Goal: Task Accomplishment & Management: Manage account settings

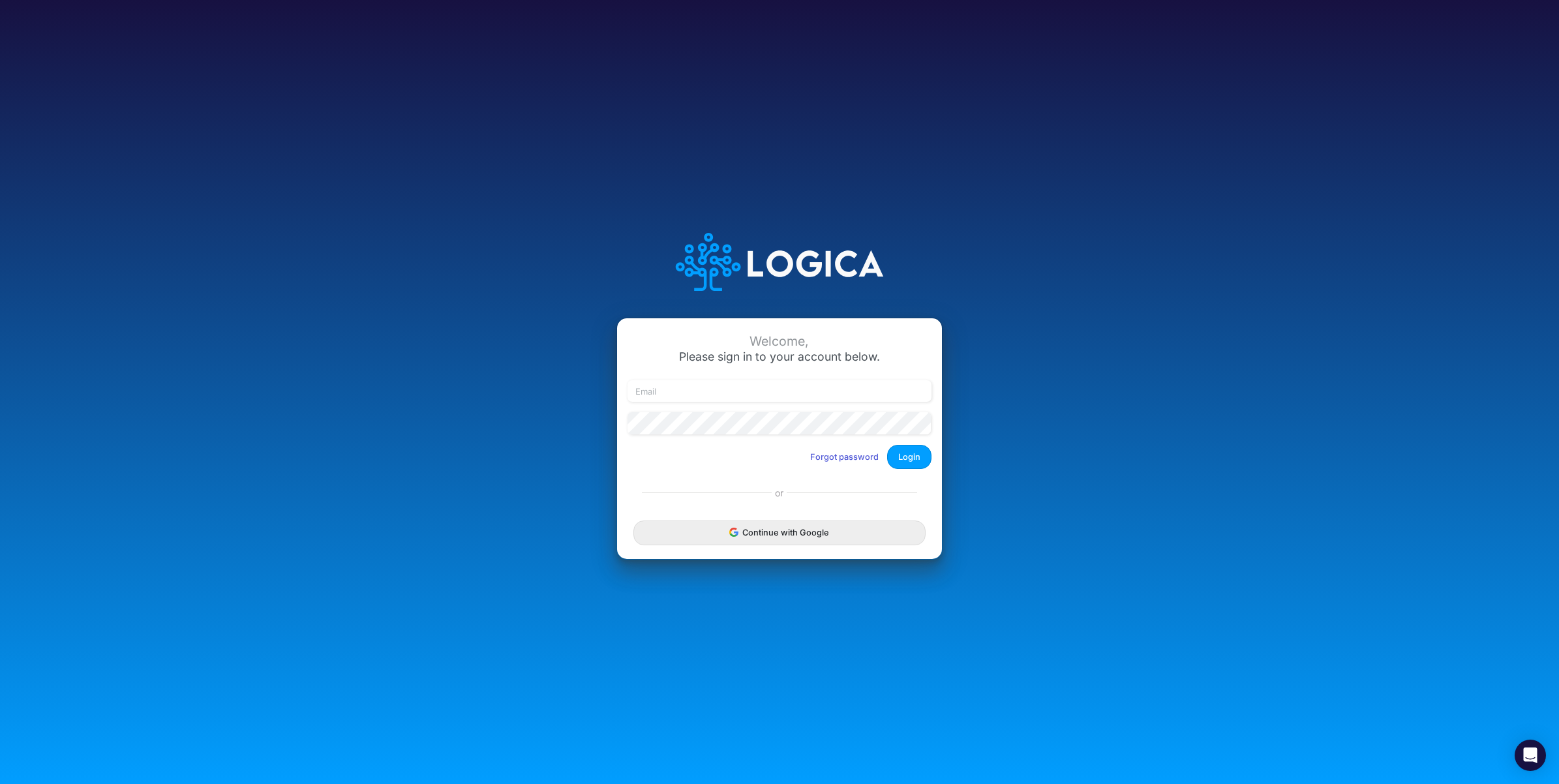
click at [771, 403] on div at bounding box center [780, 397] width 310 height 33
click at [763, 391] on input "email" at bounding box center [780, 391] width 304 height 22
paste input "carissabcastro@gmail.com"
type input "carissabcastro@gmail.com"
click at [908, 455] on button "Login" at bounding box center [909, 457] width 44 height 24
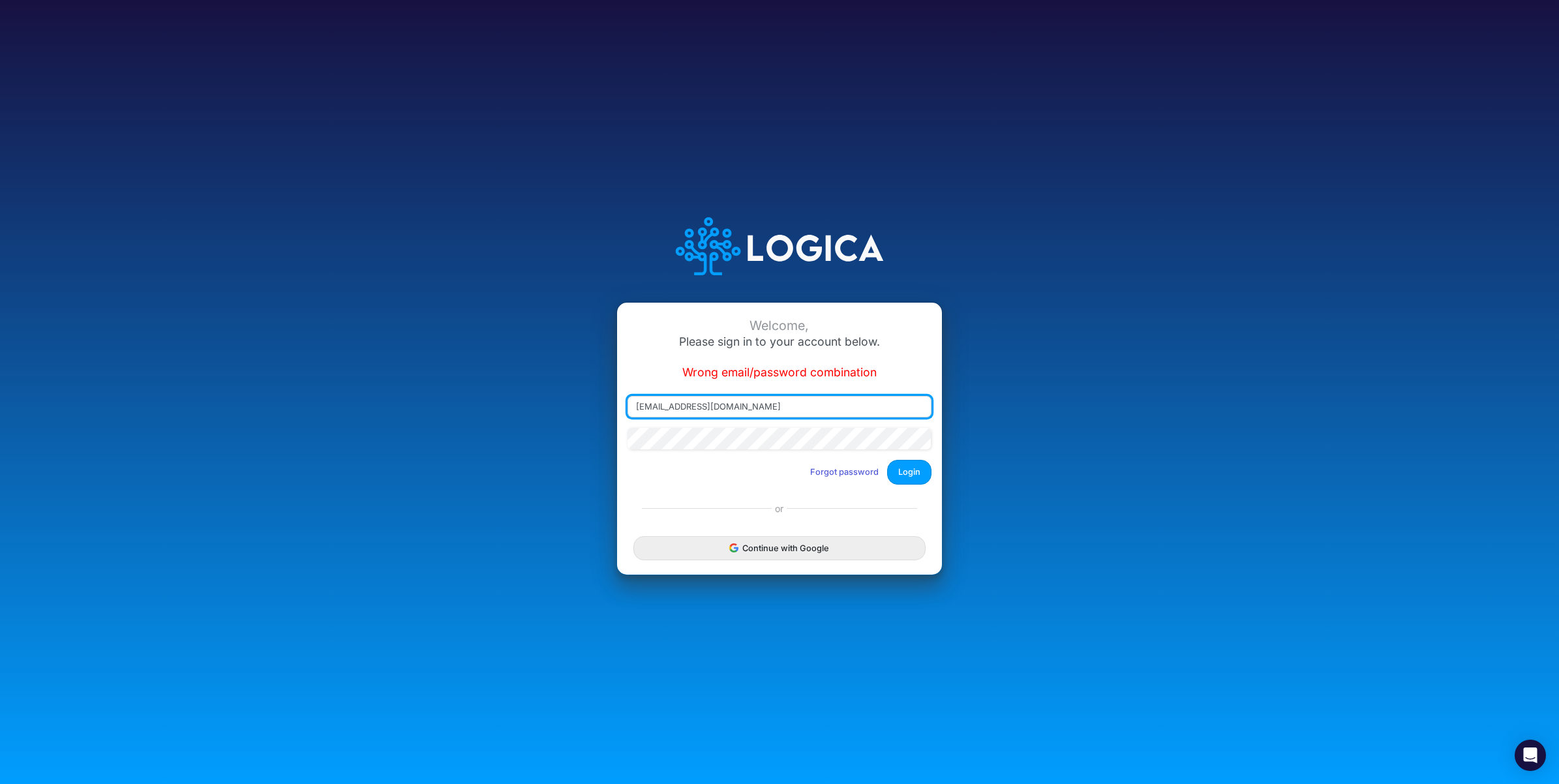
click at [786, 411] on input "carissabcastro@gmail.com" at bounding box center [780, 407] width 304 height 22
click at [858, 474] on button "Forgot password" at bounding box center [844, 471] width 86 height 21
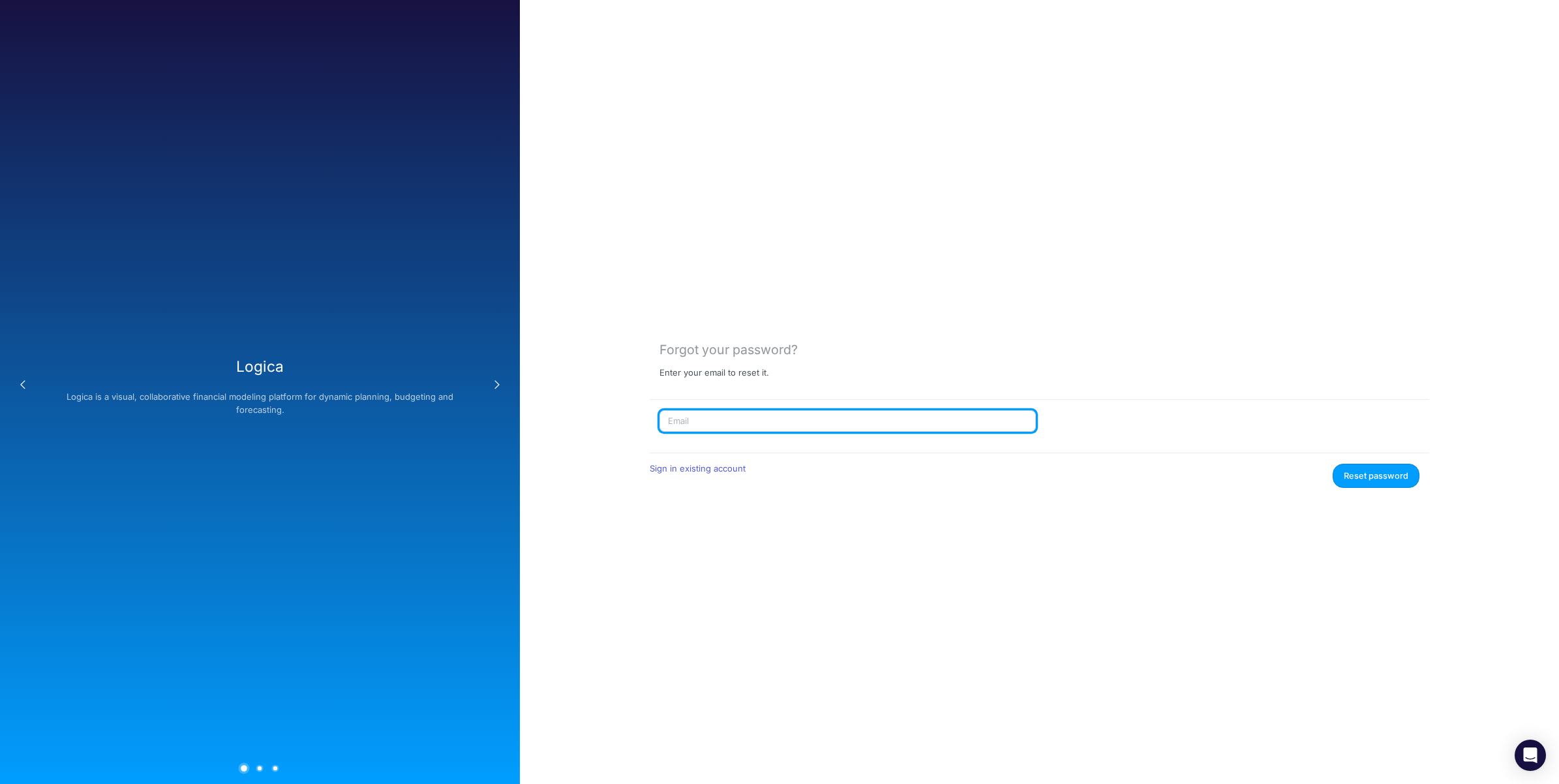
click at [731, 420] on input "text" at bounding box center [848, 421] width 376 height 22
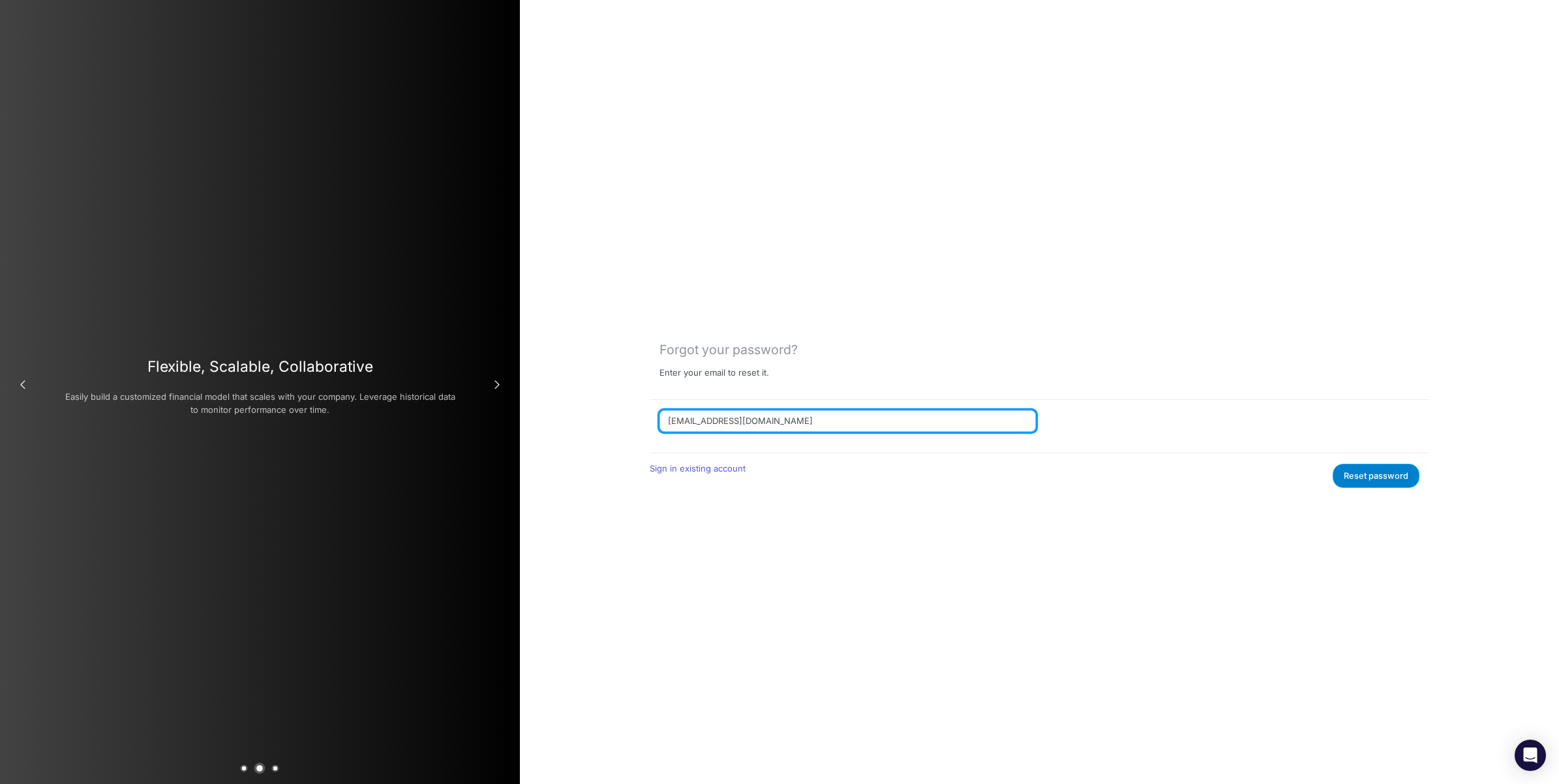
type input "carissabcastro@gmail.com"
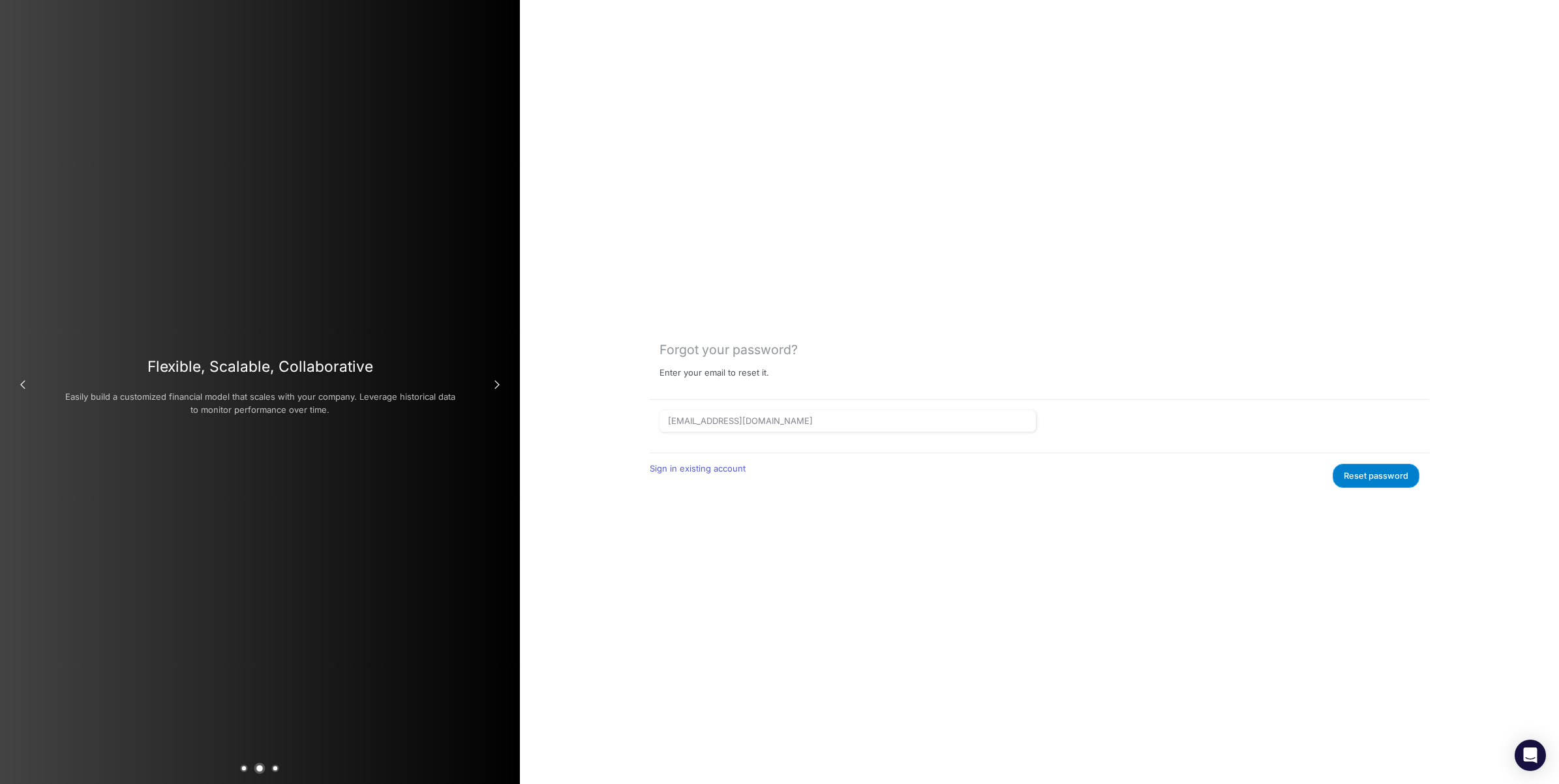
click at [1388, 478] on button "Reset password" at bounding box center [1375, 476] width 86 height 24
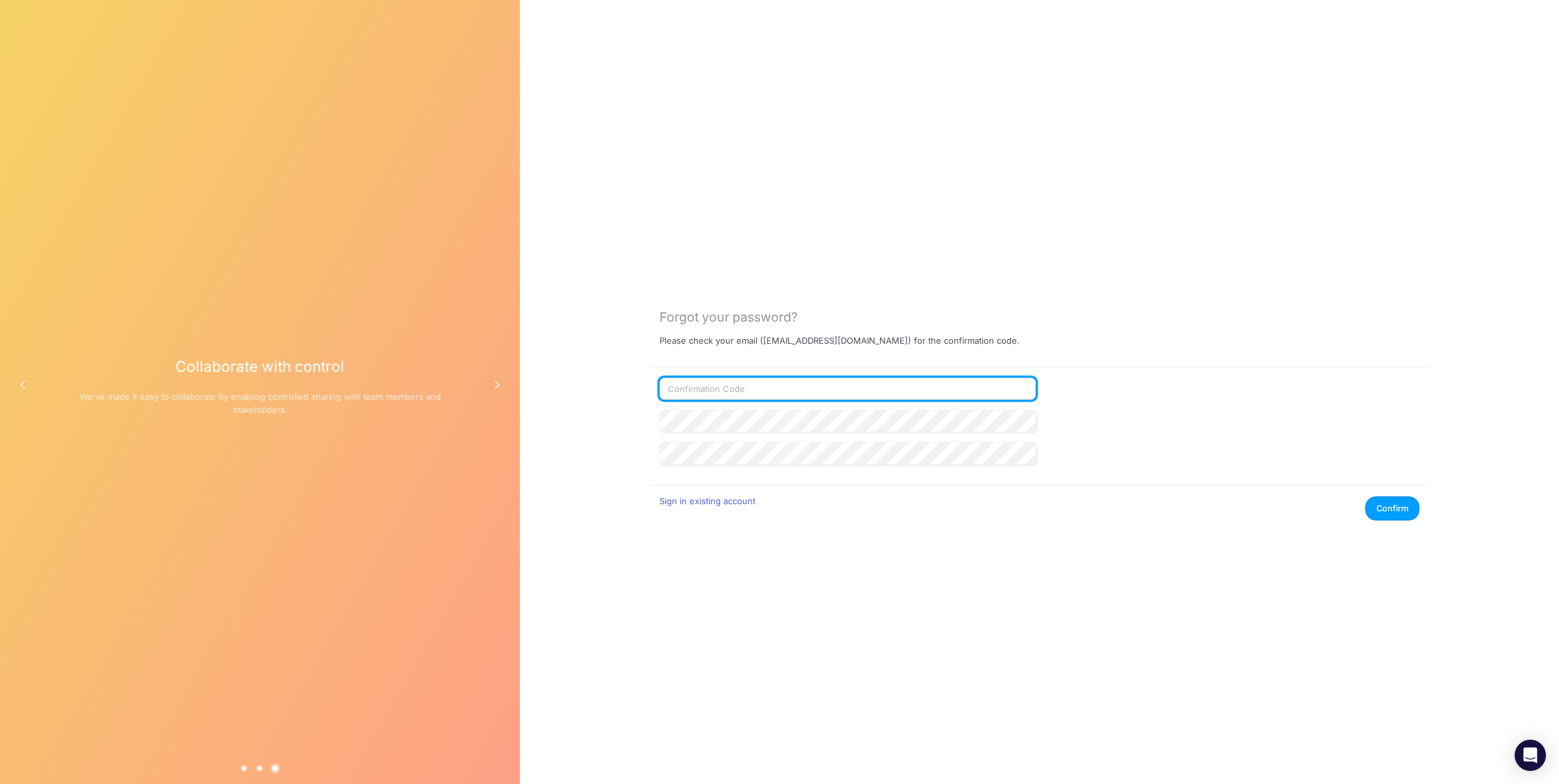
click at [744, 389] on input "text" at bounding box center [848, 388] width 376 height 22
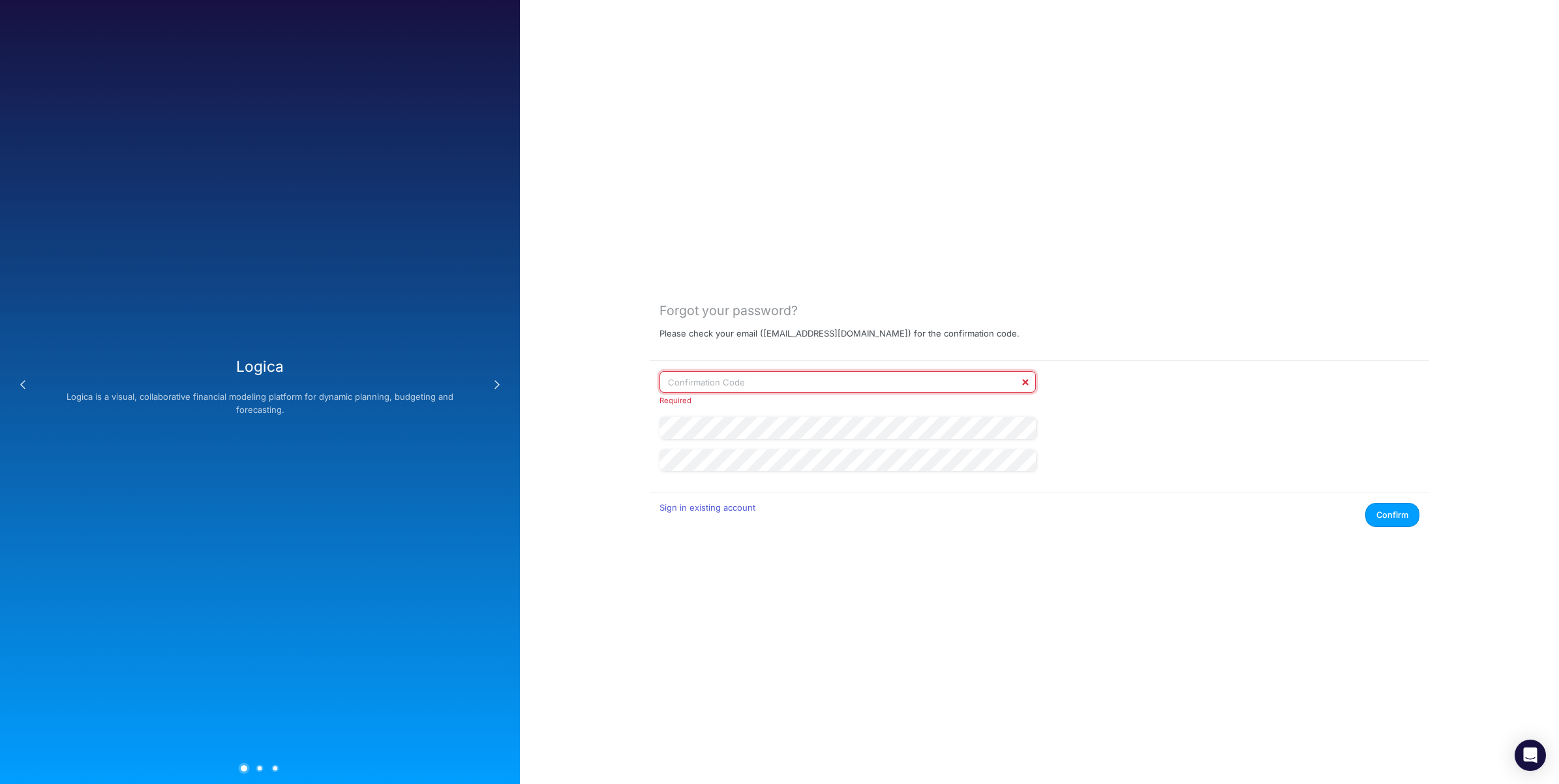
click at [754, 381] on input "text" at bounding box center [848, 382] width 376 height 22
paste input "860537"
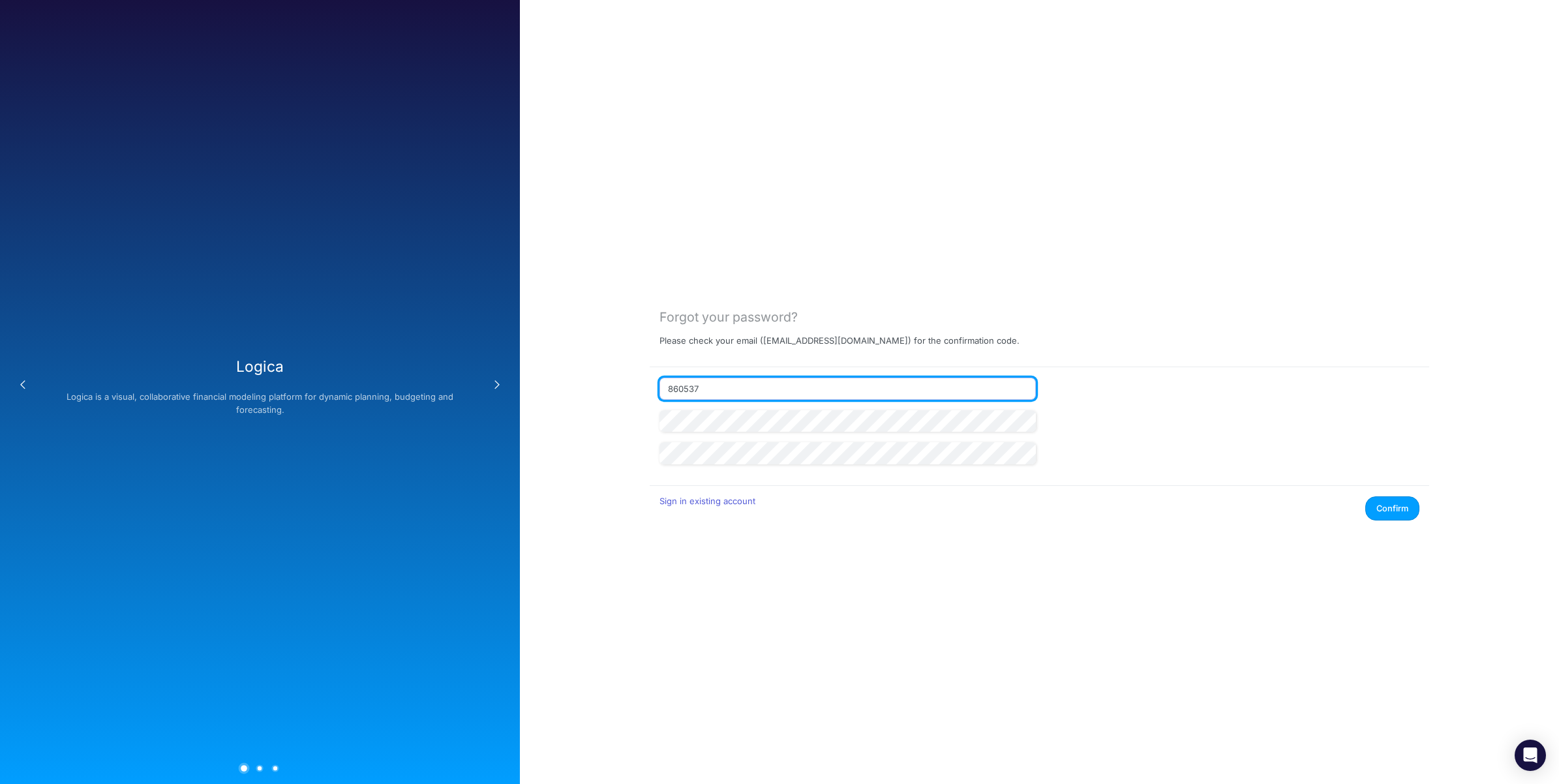
type input "860537"
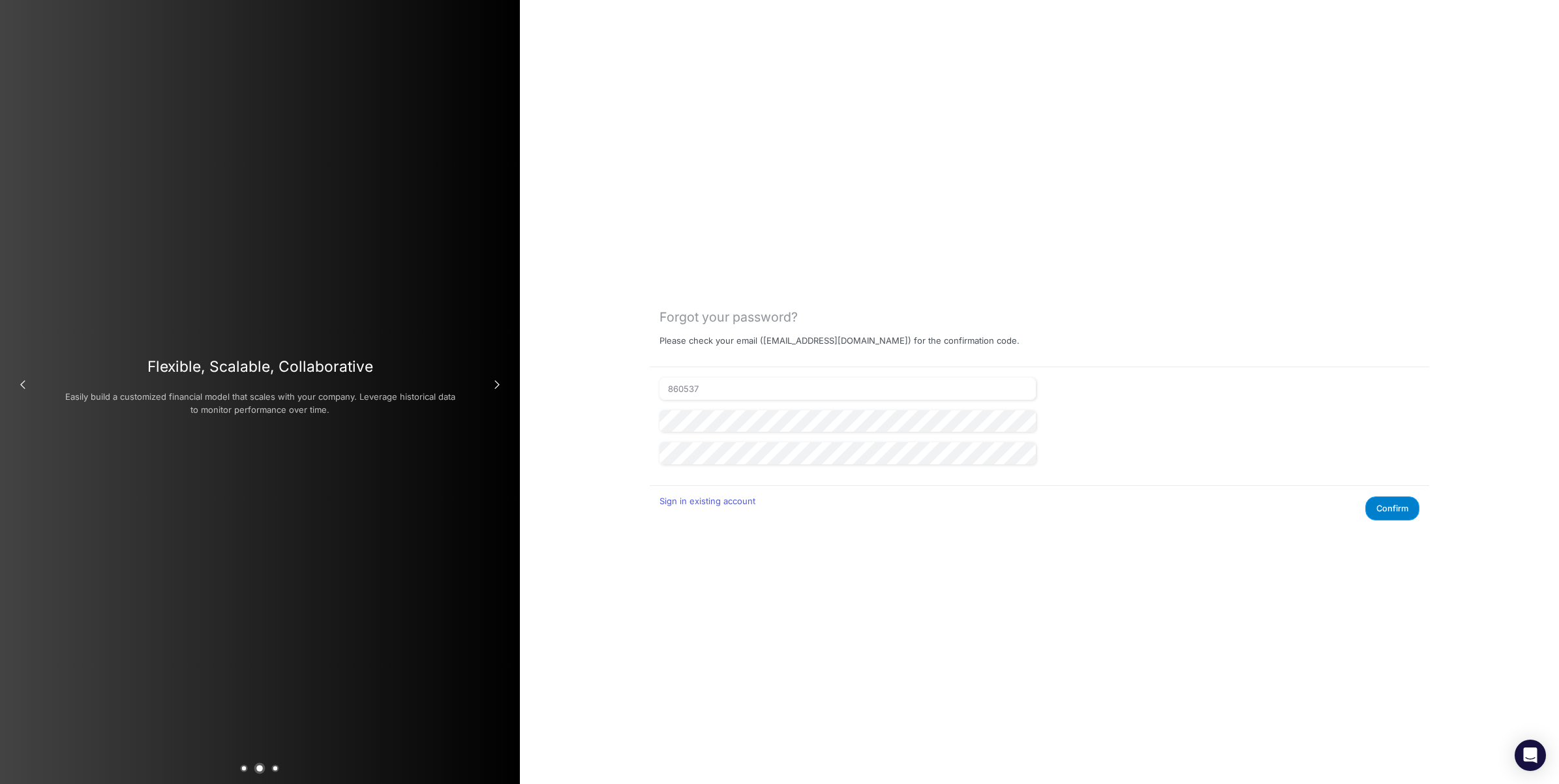
click at [1398, 509] on button "Confirm" at bounding box center [1392, 508] width 54 height 24
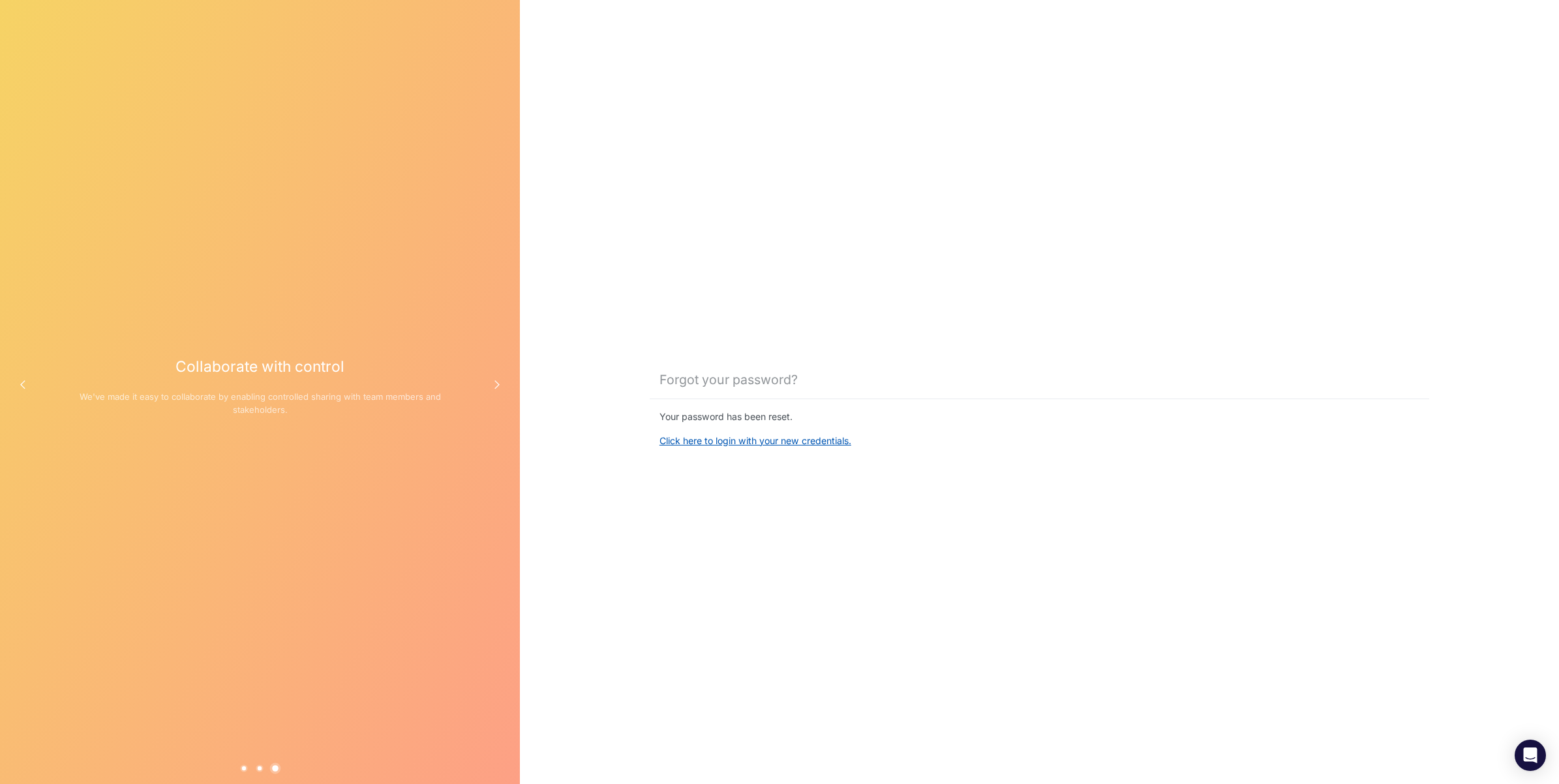
click at [802, 444] on link "Click here to login with your new credentials." at bounding box center [755, 440] width 192 height 11
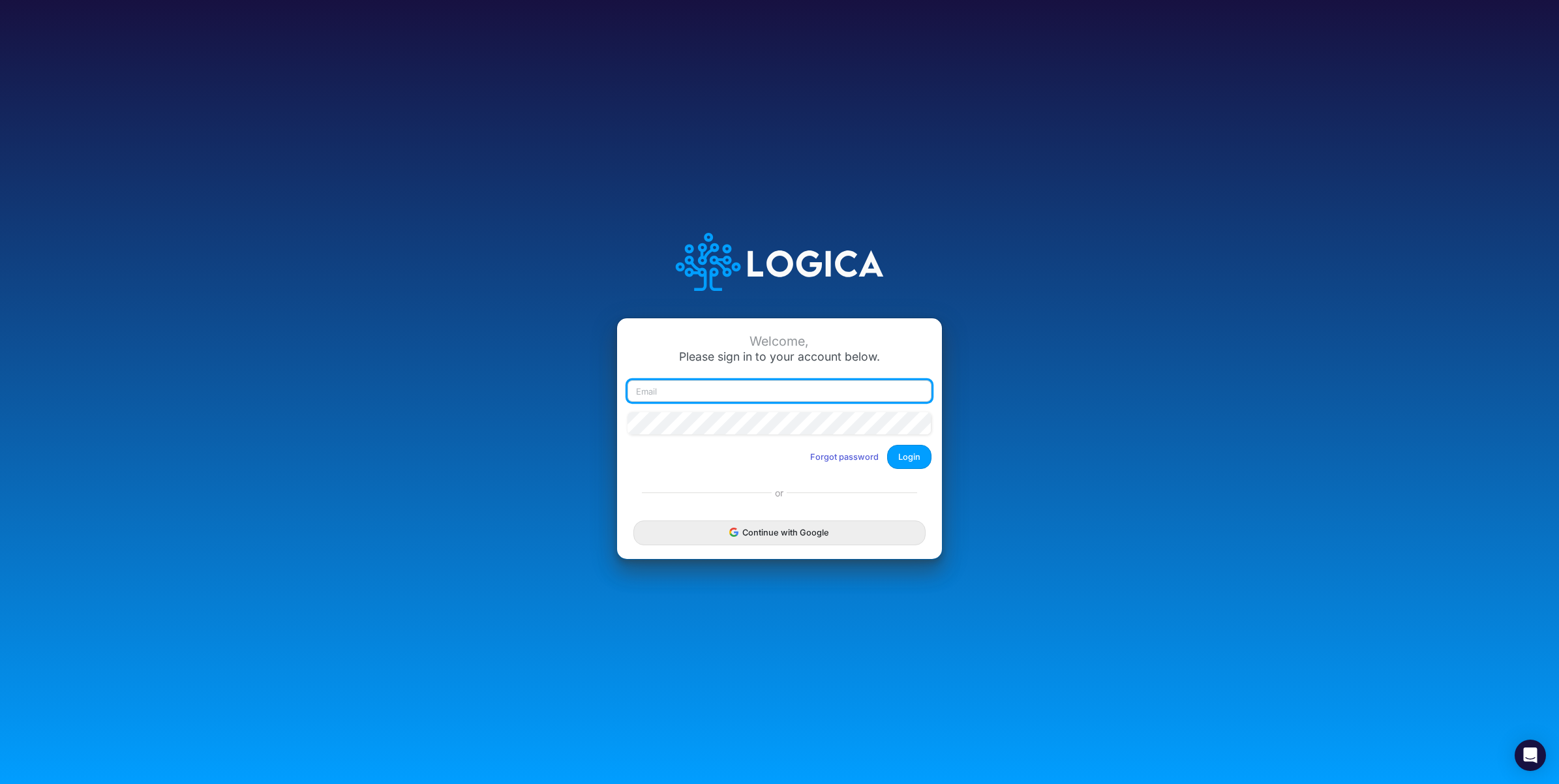
click at [664, 393] on input "email" at bounding box center [780, 391] width 304 height 22
paste input "carissabcastro@gmail.com"
type input "carissabcastro@gmail.com"
click at [913, 462] on button "Login" at bounding box center [909, 457] width 44 height 24
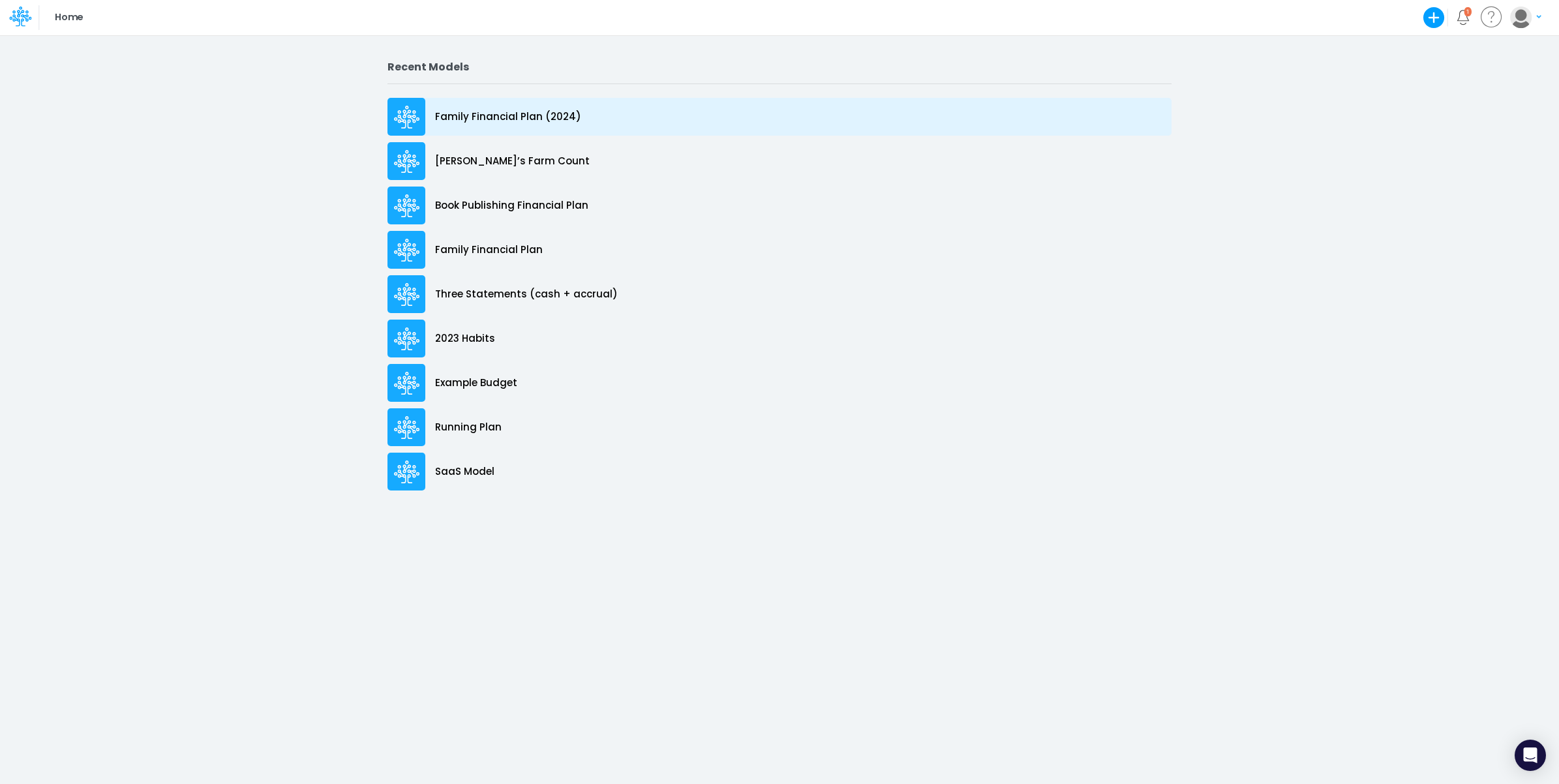
click at [545, 116] on p "Family Financial Plan (2024)" at bounding box center [507, 117] width 146 height 15
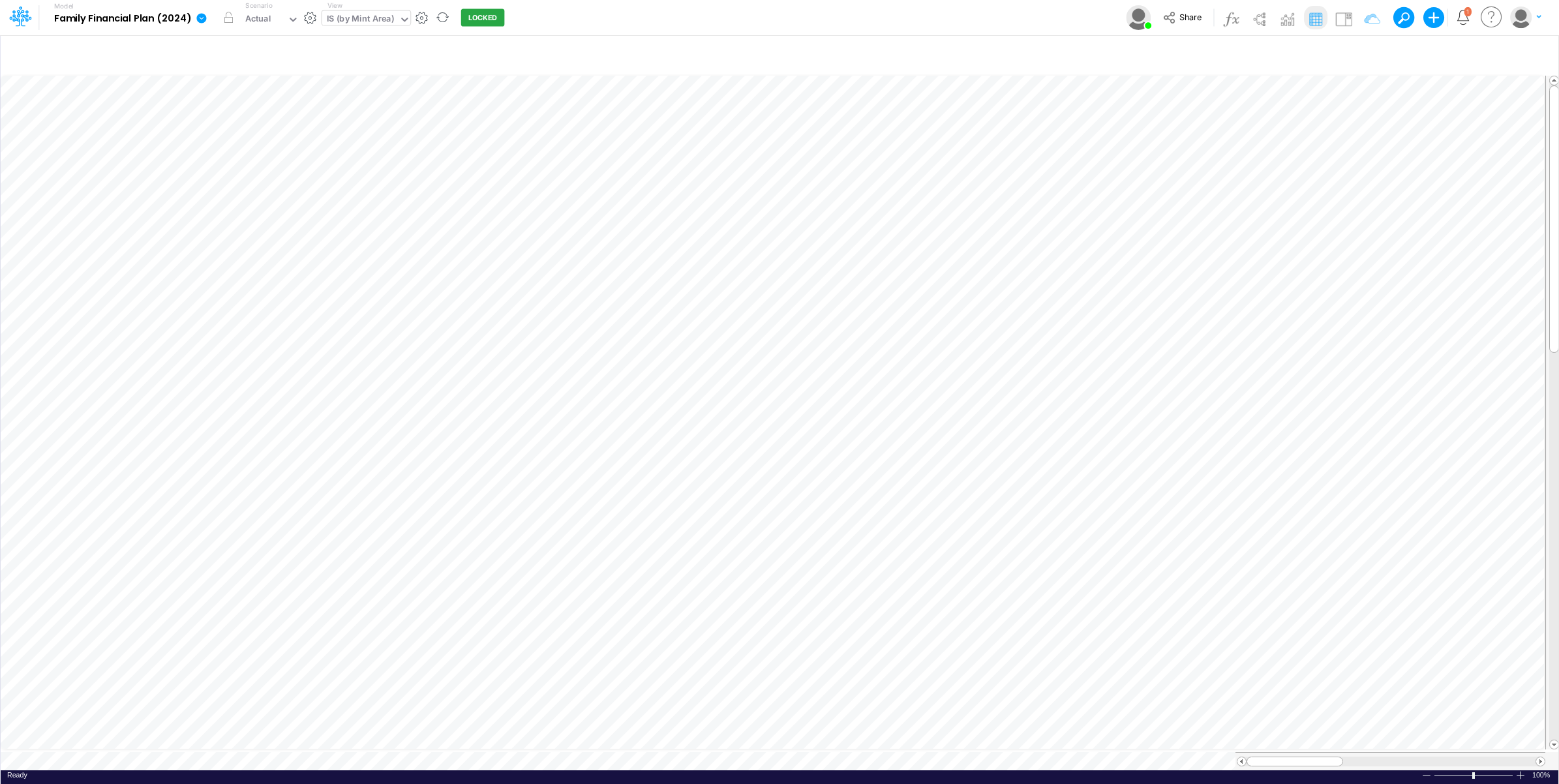
click at [380, 17] on div "IS (by Mint Area)" at bounding box center [361, 20] width 68 height 15
click at [14, 14] on icon at bounding box center [20, 16] width 22 height 22
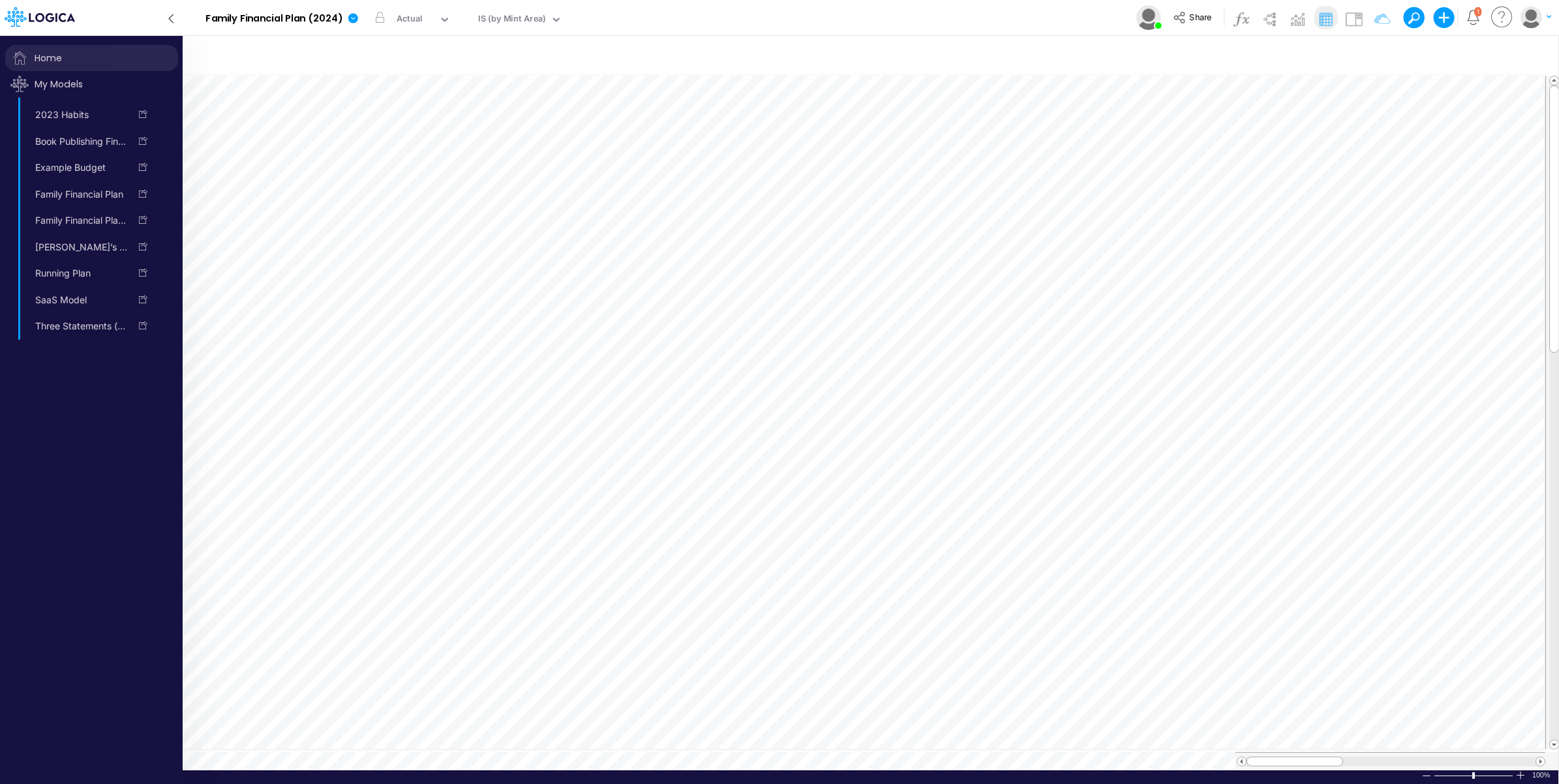
click at [43, 53] on span "Home" at bounding box center [92, 58] width 173 height 26
